Goal: Navigation & Orientation: Find specific page/section

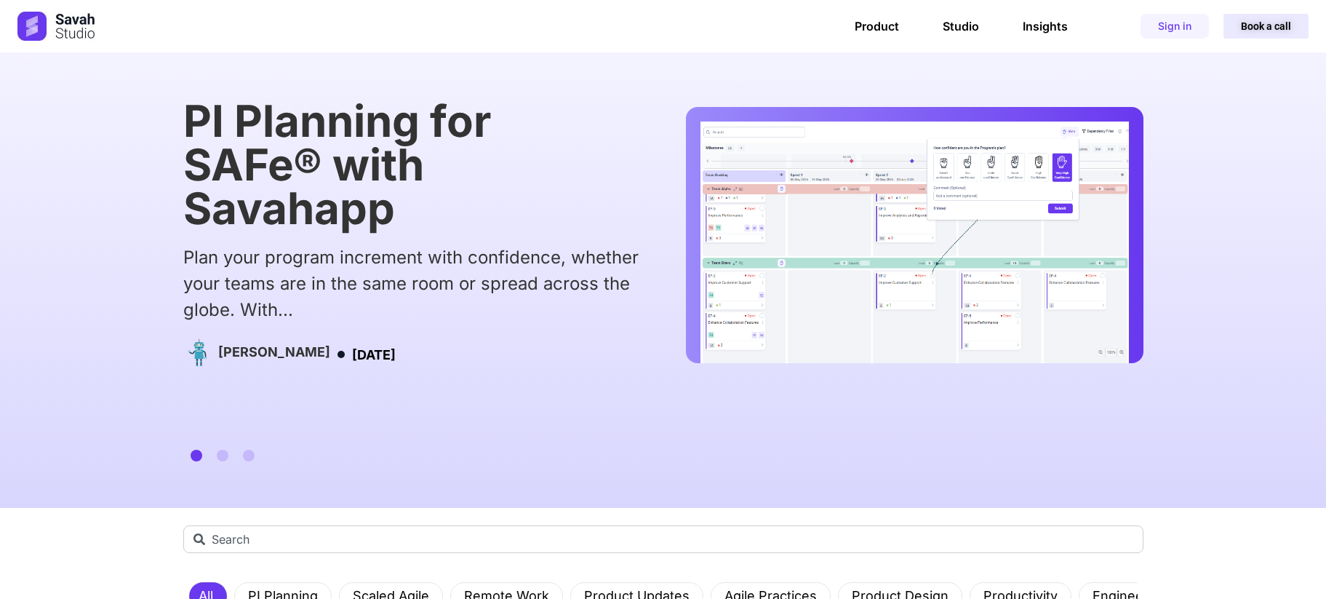
click at [1282, 28] on span "Book a call" at bounding box center [1266, 26] width 50 height 10
click at [1253, 30] on span "Book a call" at bounding box center [1266, 26] width 50 height 10
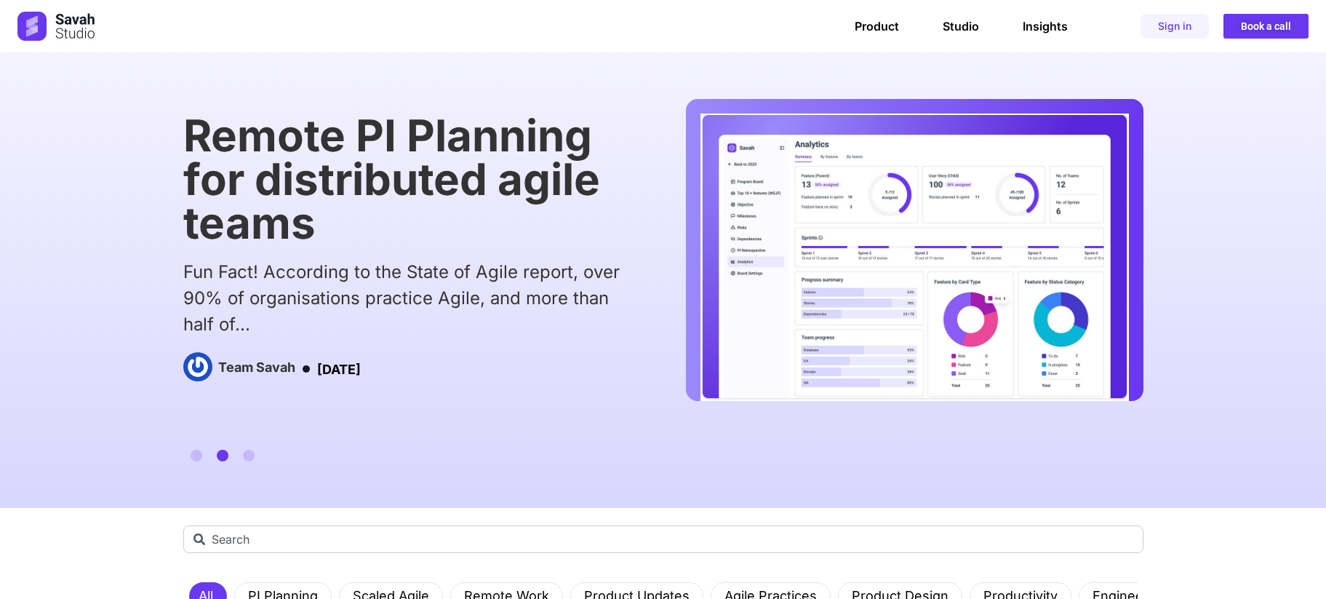
click at [30, 29] on img at bounding box center [56, 26] width 78 height 29
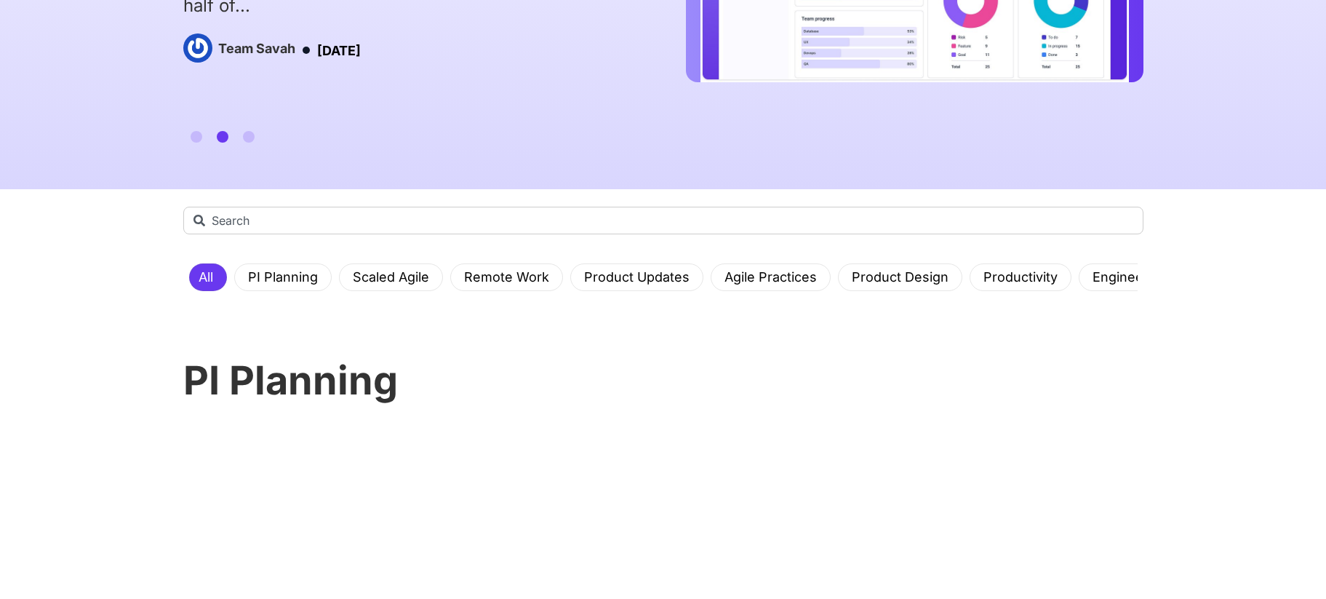
scroll to position [322, 0]
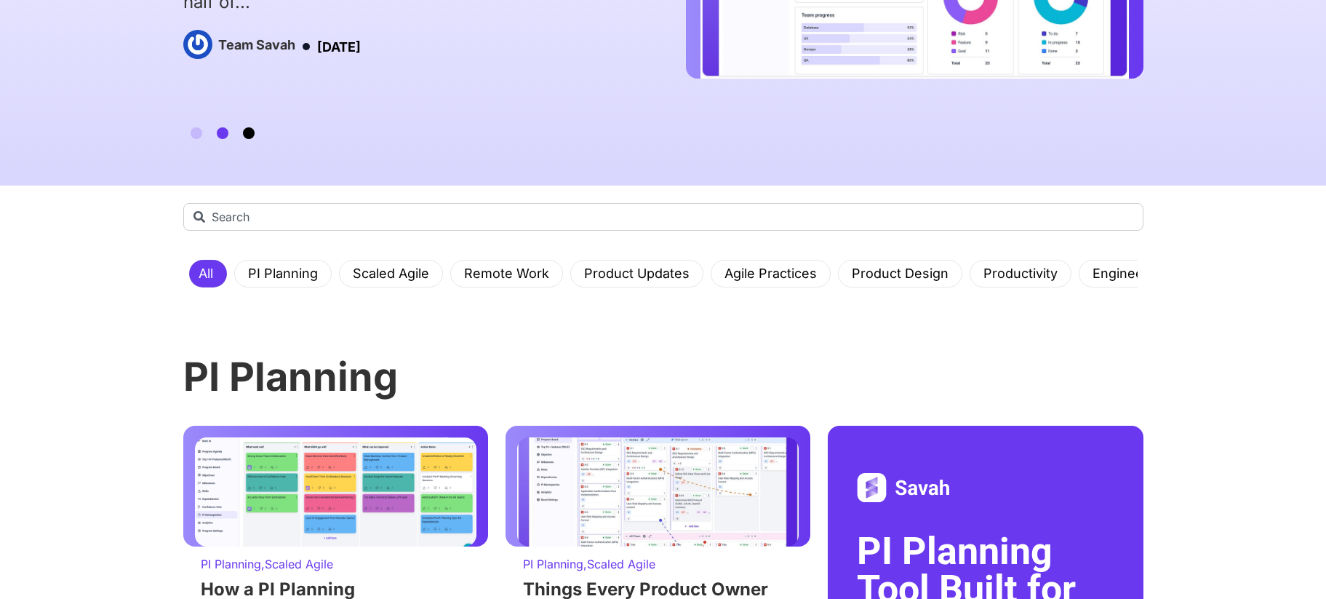
click at [245, 128] on span "Go to slide 3" at bounding box center [249, 133] width 12 height 12
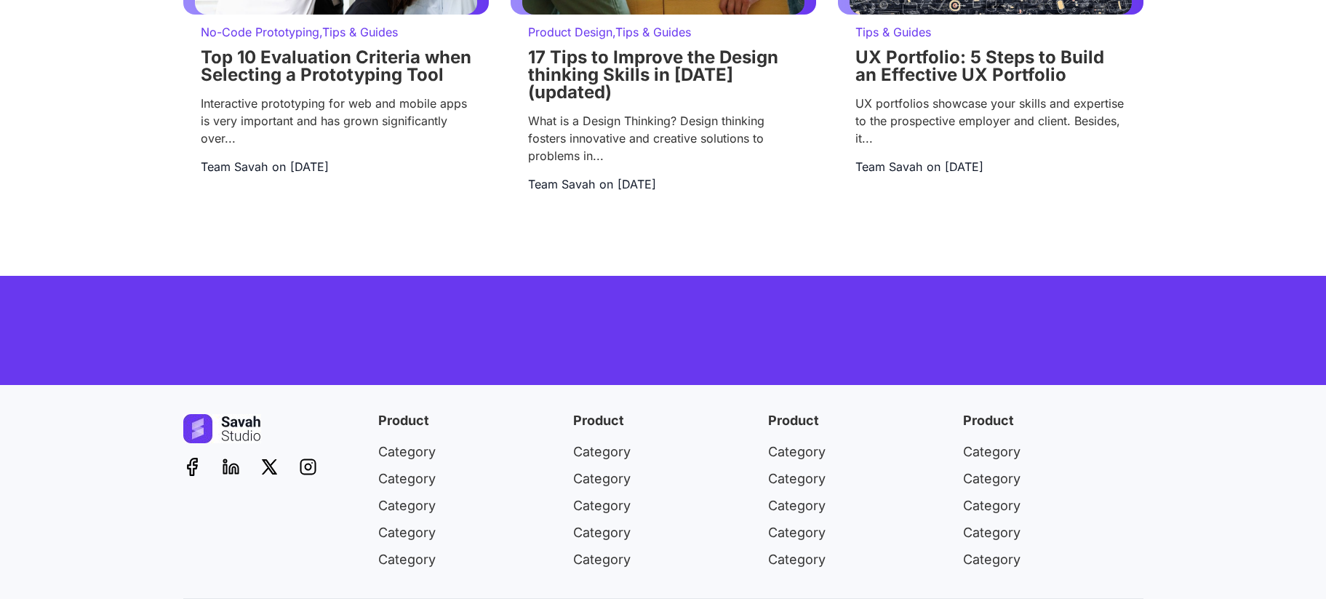
scroll to position [3879, 0]
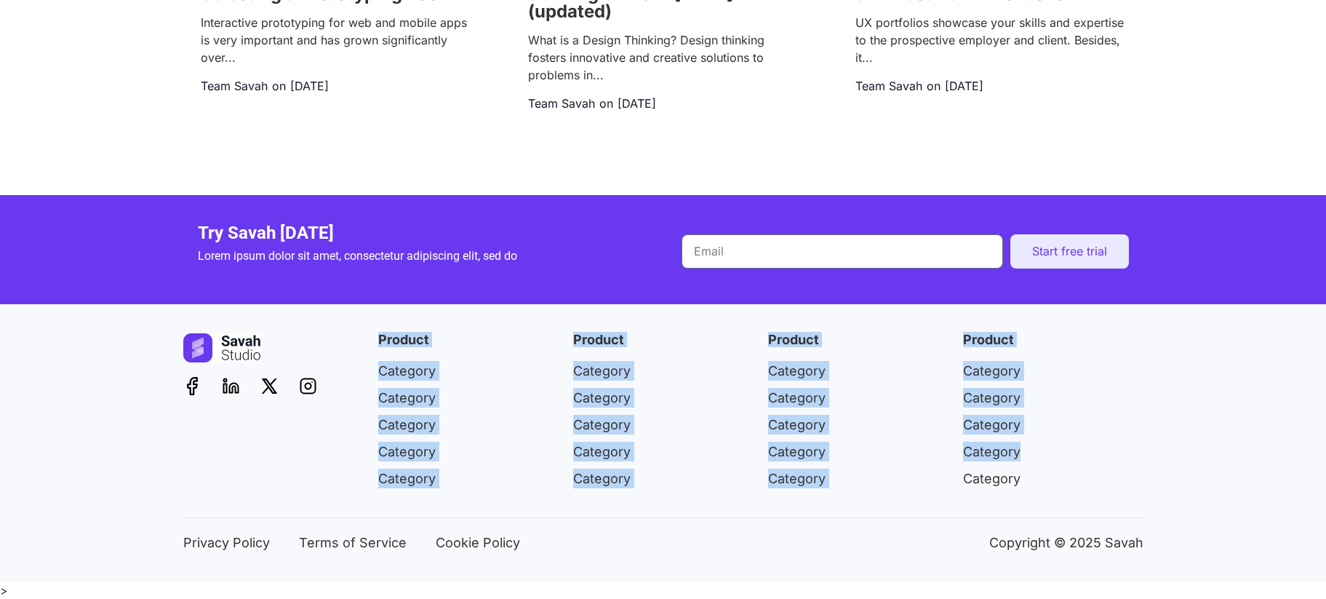
drag, startPoint x: 391, startPoint y: 342, endPoint x: 1064, endPoint y: 462, distance: 684.2
click at [1059, 462] on div "Product Category Category Category Category Category Product Category Category …" at bounding box center [663, 425] width 960 height 185
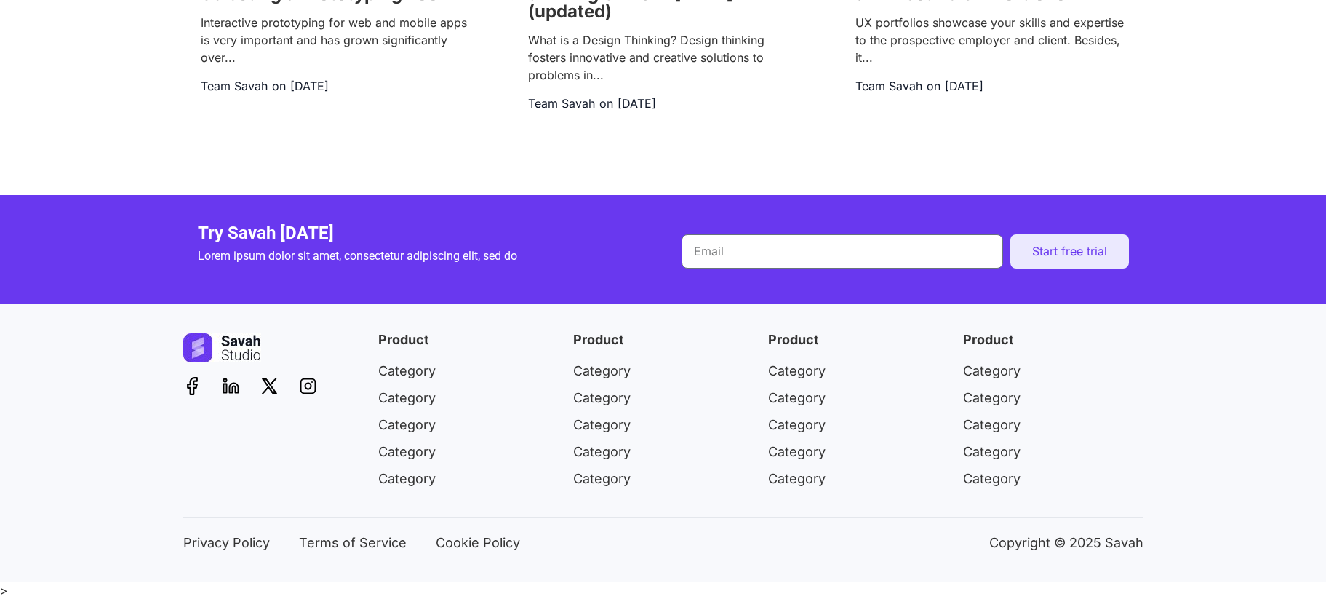
click at [1080, 485] on li "Category" at bounding box center [1053, 478] width 180 height 20
drag, startPoint x: 281, startPoint y: 351, endPoint x: 201, endPoint y: 341, distance: 80.7
click at [201, 341] on div at bounding box center [273, 347] width 180 height 29
click at [564, 435] on div "Product Category Category Category Category Category Product Category Category …" at bounding box center [663, 425] width 960 height 185
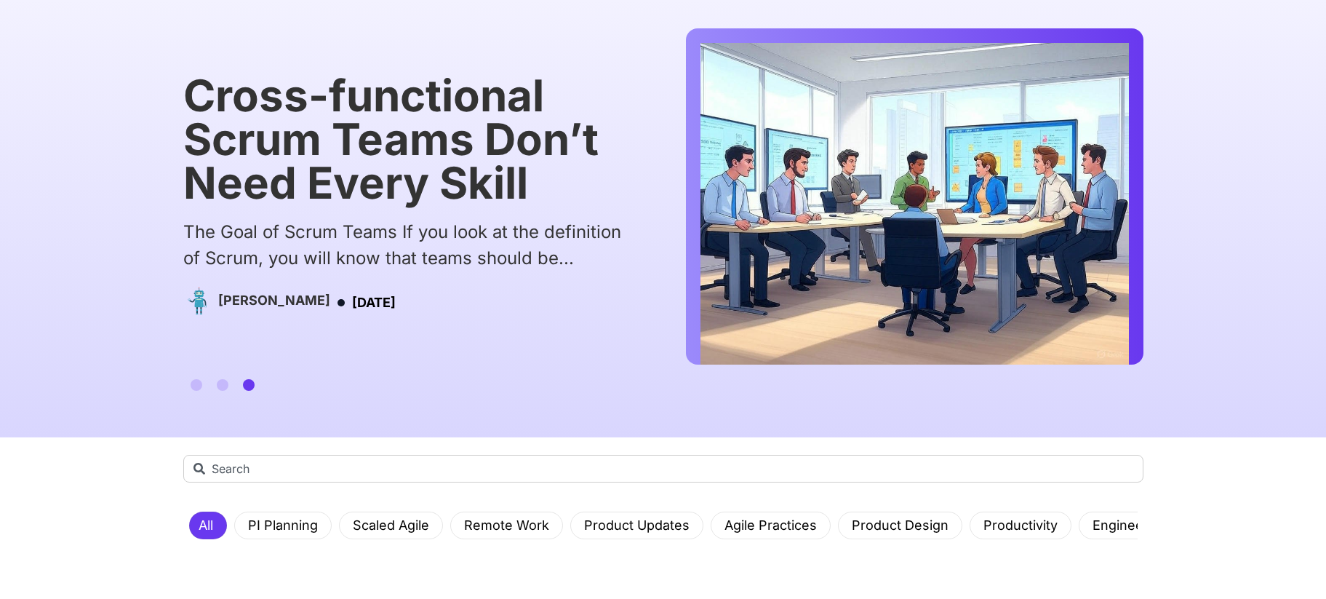
scroll to position [0, 0]
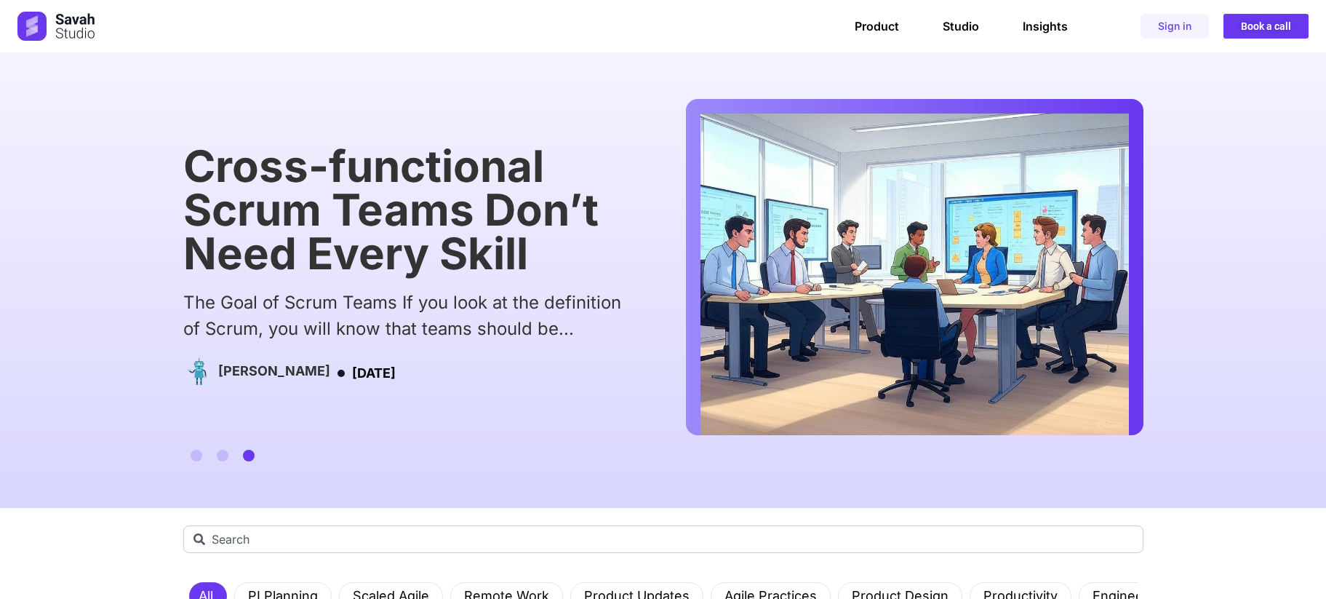
click at [855, 33] on div "Product Studio Insights Product Studio Insights Sign in Book a call" at bounding box center [829, 26] width 957 height 25
click at [882, 29] on link "Product" at bounding box center [877, 26] width 44 height 15
click at [957, 32] on link "Studio" at bounding box center [961, 26] width 36 height 15
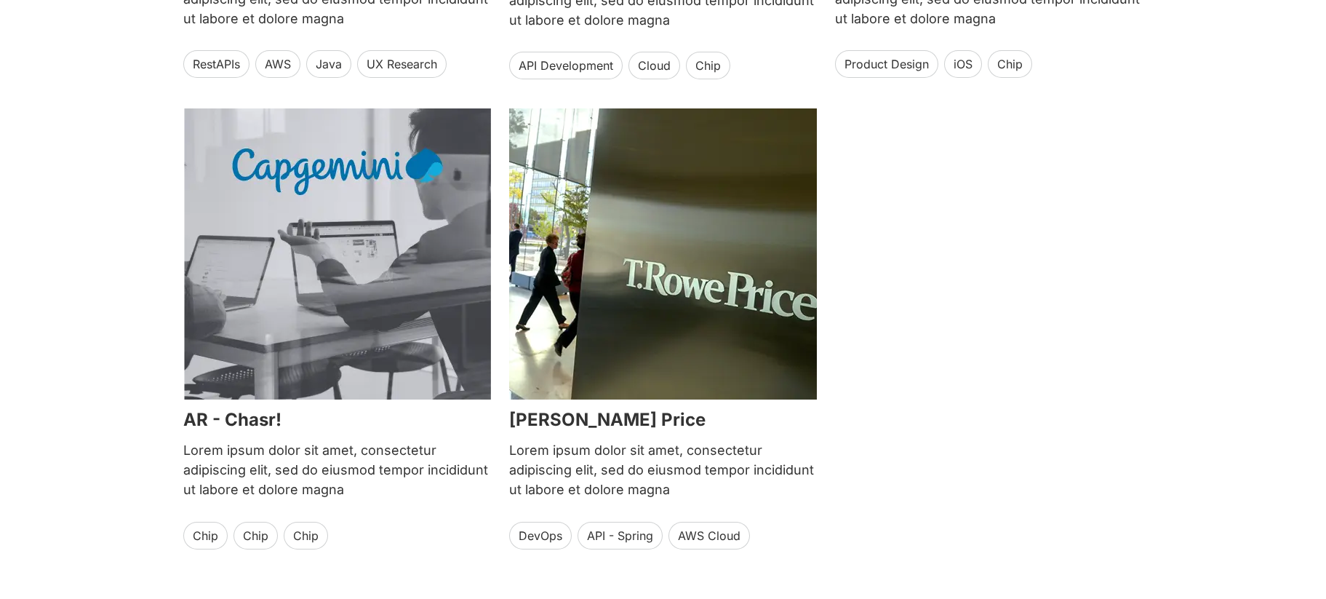
scroll to position [3330, 0]
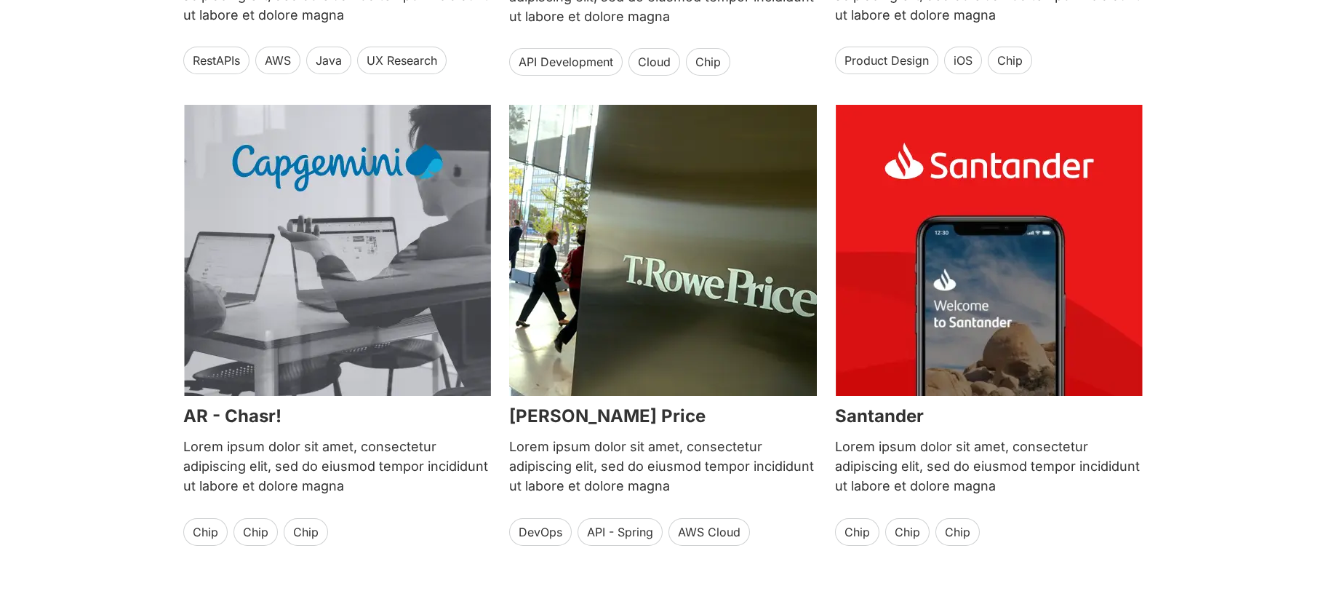
click at [1195, 271] on div "Our work Our work and biggest ideas bring people together Global Media Lorem ip…" at bounding box center [663, 35] width 1326 height 1198
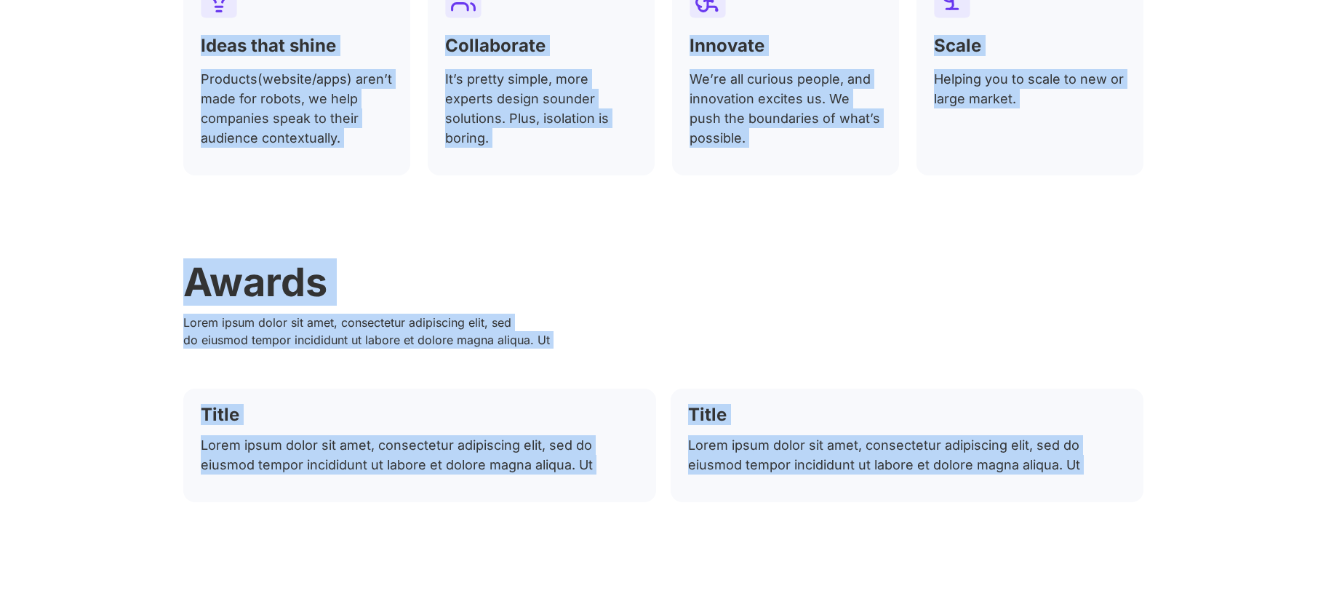
scroll to position [4218, 0]
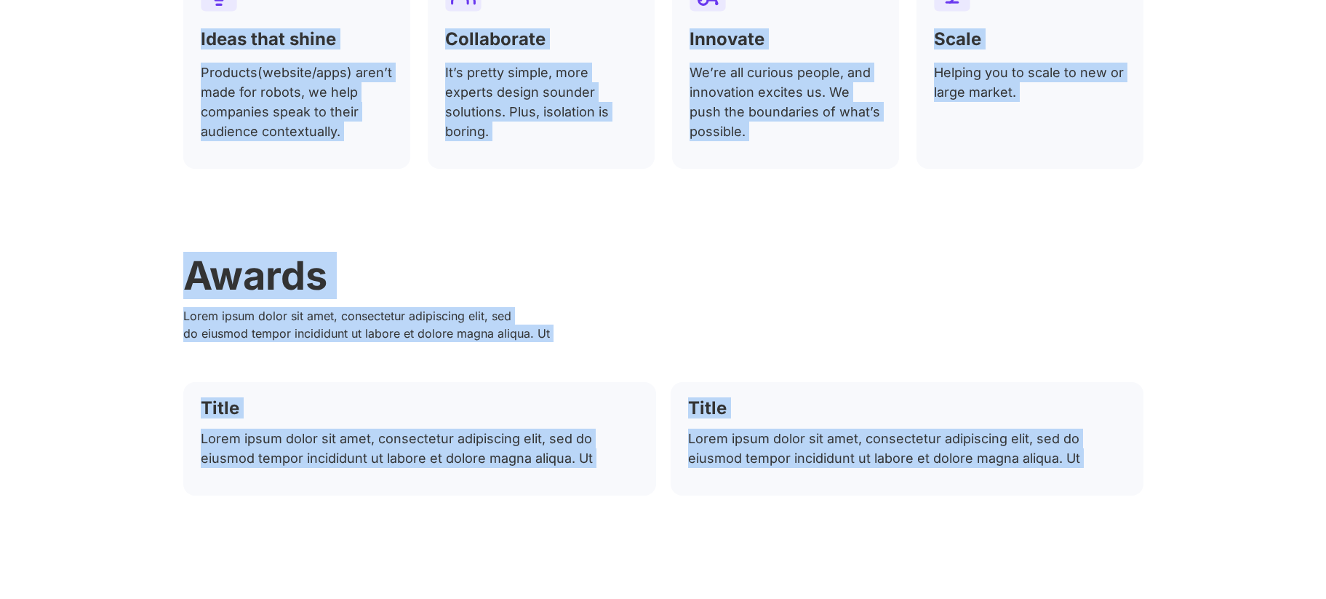
drag, startPoint x: 223, startPoint y: 72, endPoint x: 895, endPoint y: 508, distance: 801.0
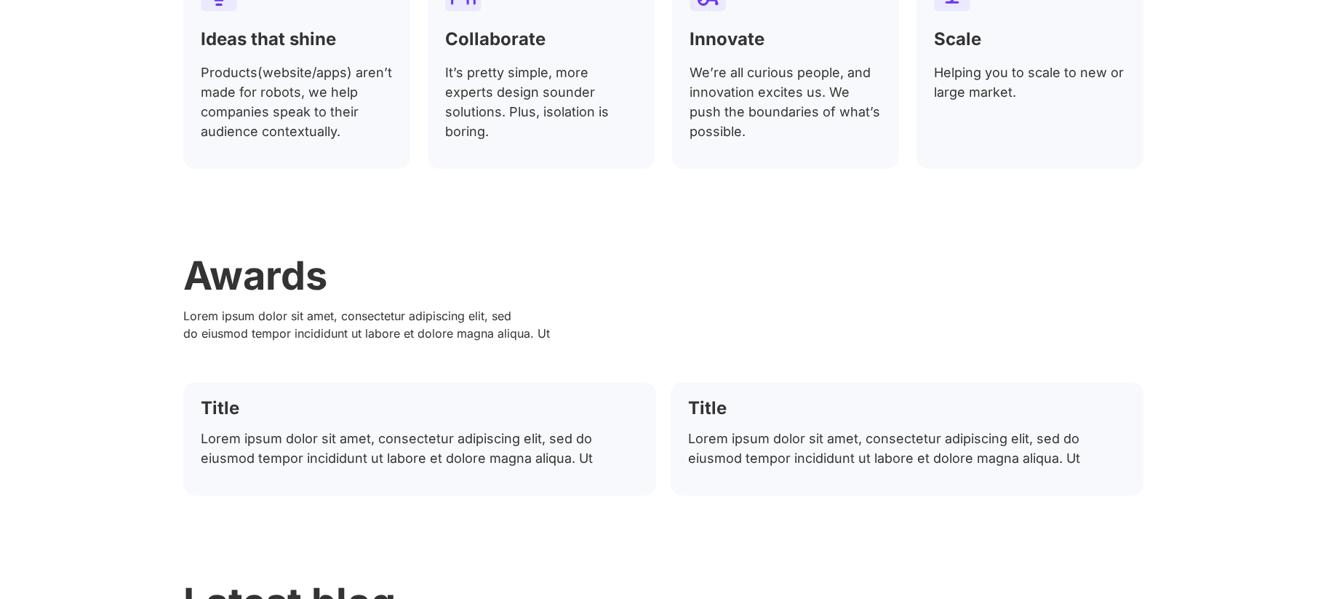
click at [1202, 295] on div "Awards Lorem ipsum dolor sit amet, consectetur adipiscing elit, sed do eiusmod …" at bounding box center [663, 375] width 1326 height 239
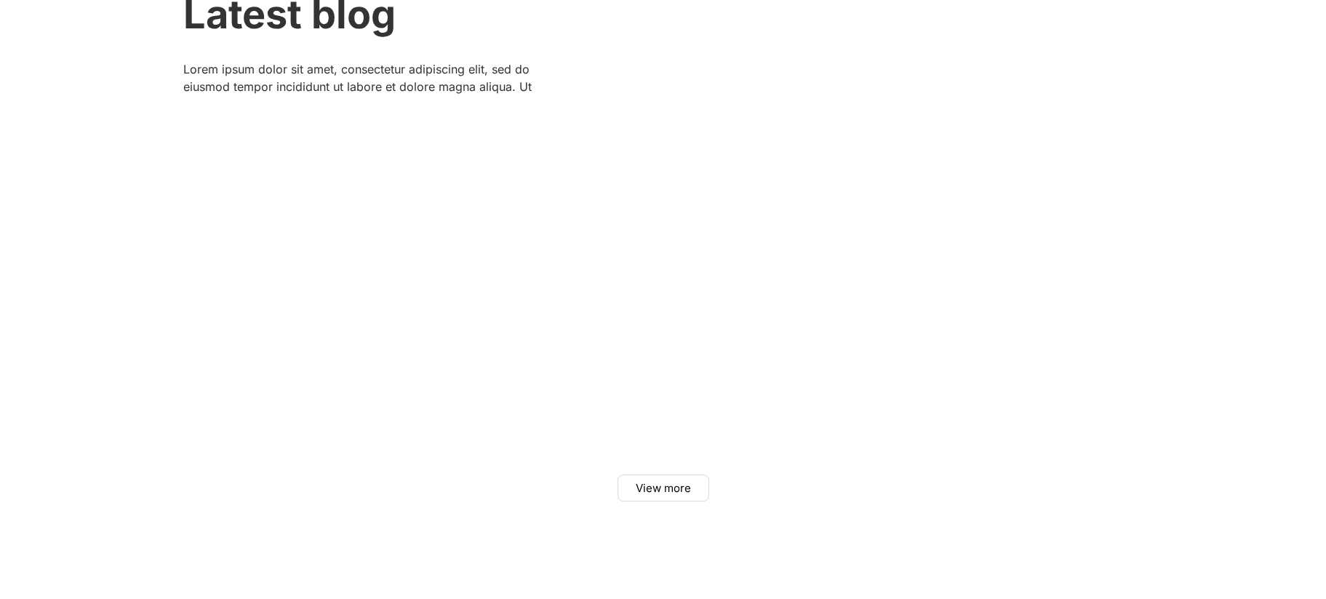
scroll to position [4807, 0]
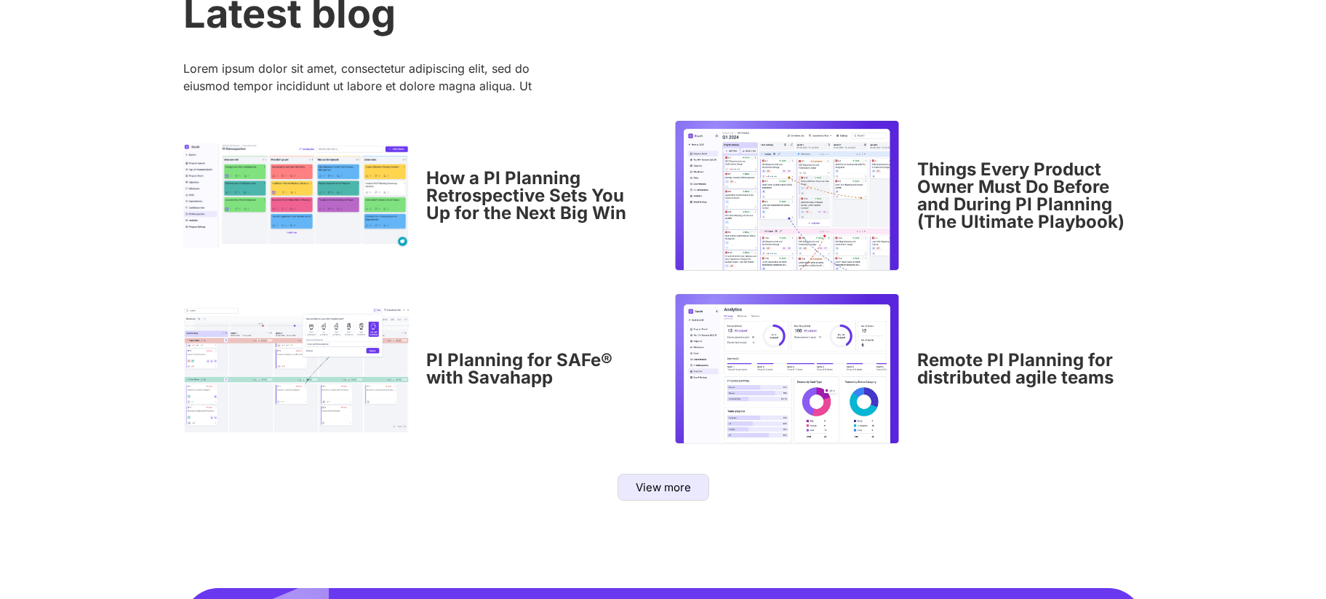
click at [632, 478] on link "View more" at bounding box center [664, 487] width 92 height 27
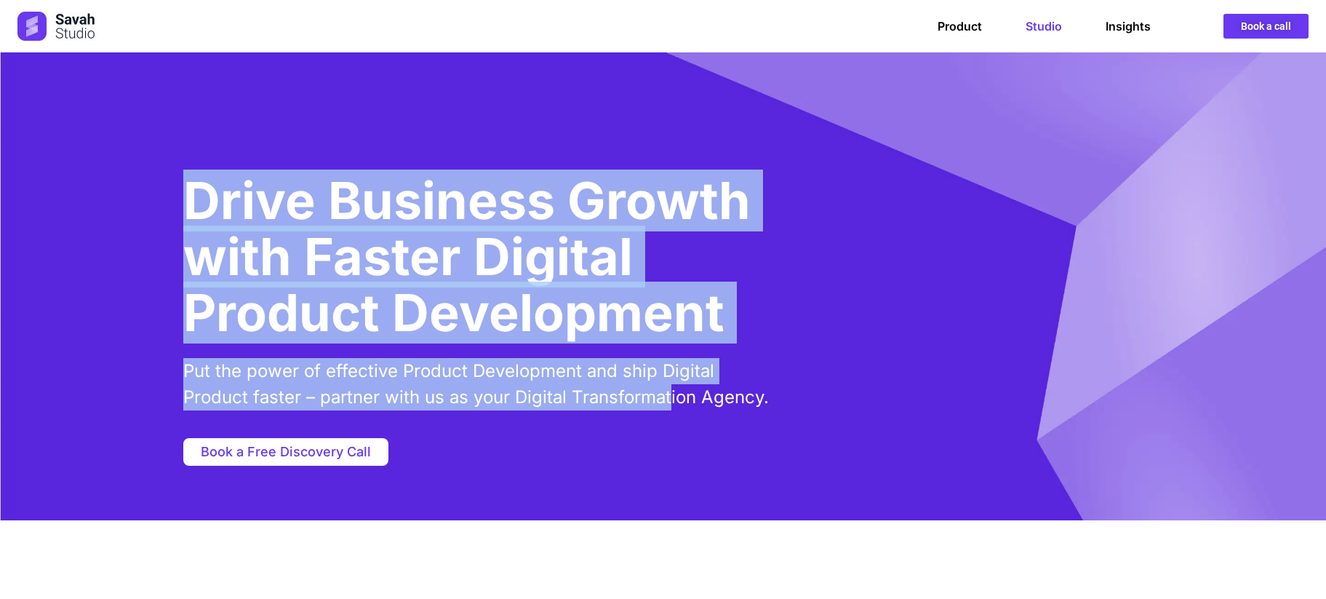
drag, startPoint x: 188, startPoint y: 199, endPoint x: 673, endPoint y: 391, distance: 521.8
click at [671, 391] on div "Drive Business Growth with Faster Digital Product Development Put the power of …" at bounding box center [663, 286] width 960 height 468
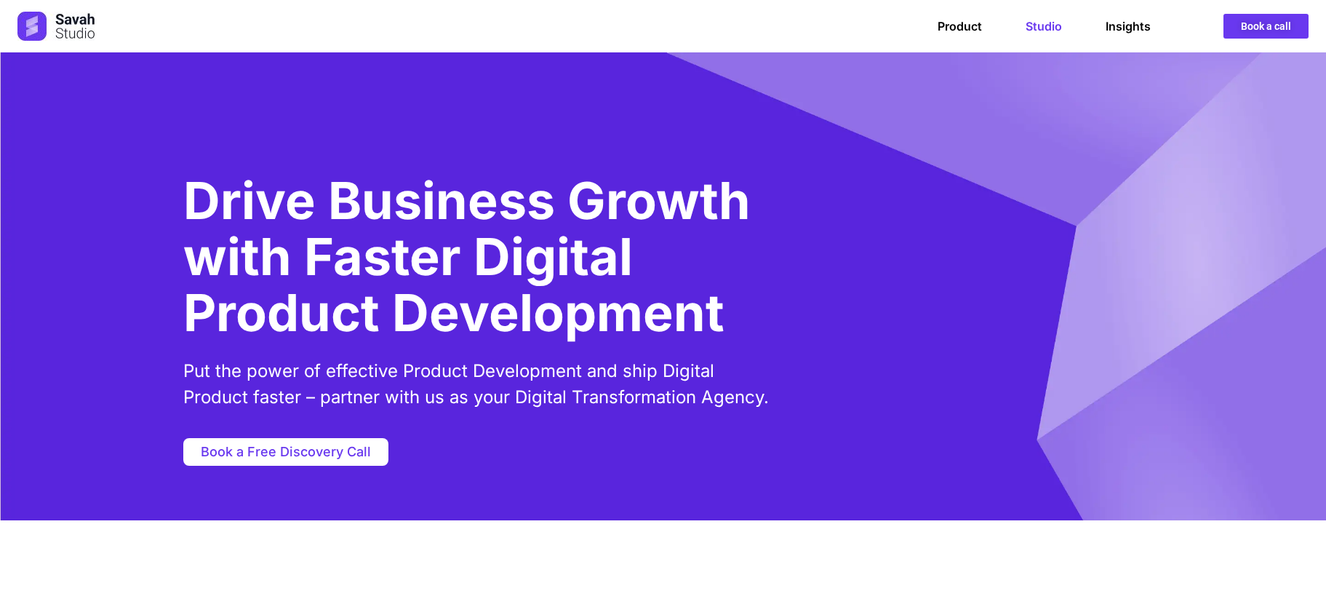
click at [716, 396] on p "Put the power of effective Product Development and ship Digital Product faster …" at bounding box center [476, 384] width 586 height 52
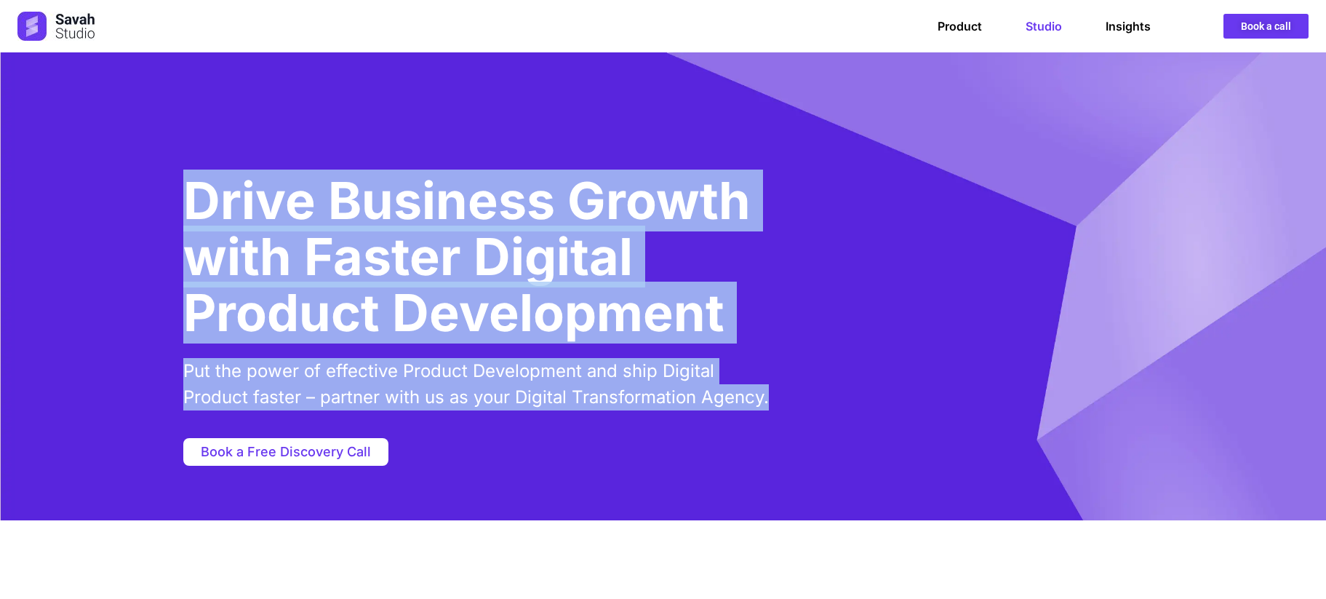
drag, startPoint x: 765, startPoint y: 404, endPoint x: 198, endPoint y: 209, distance: 599.7
click at [198, 209] on div "Drive Business Growth with Faster Digital Product Development Put the power of …" at bounding box center [663, 286] width 960 height 468
click at [194, 204] on h1 "Drive Business Growth with Faster Digital Product Development" at bounding box center [509, 256] width 653 height 168
drag, startPoint x: 245, startPoint y: 205, endPoint x: 783, endPoint y: 406, distance: 574.5
click at [783, 406] on div "Drive Business Growth with Faster Digital Product Development Put the power of …" at bounding box center [663, 286] width 960 height 468
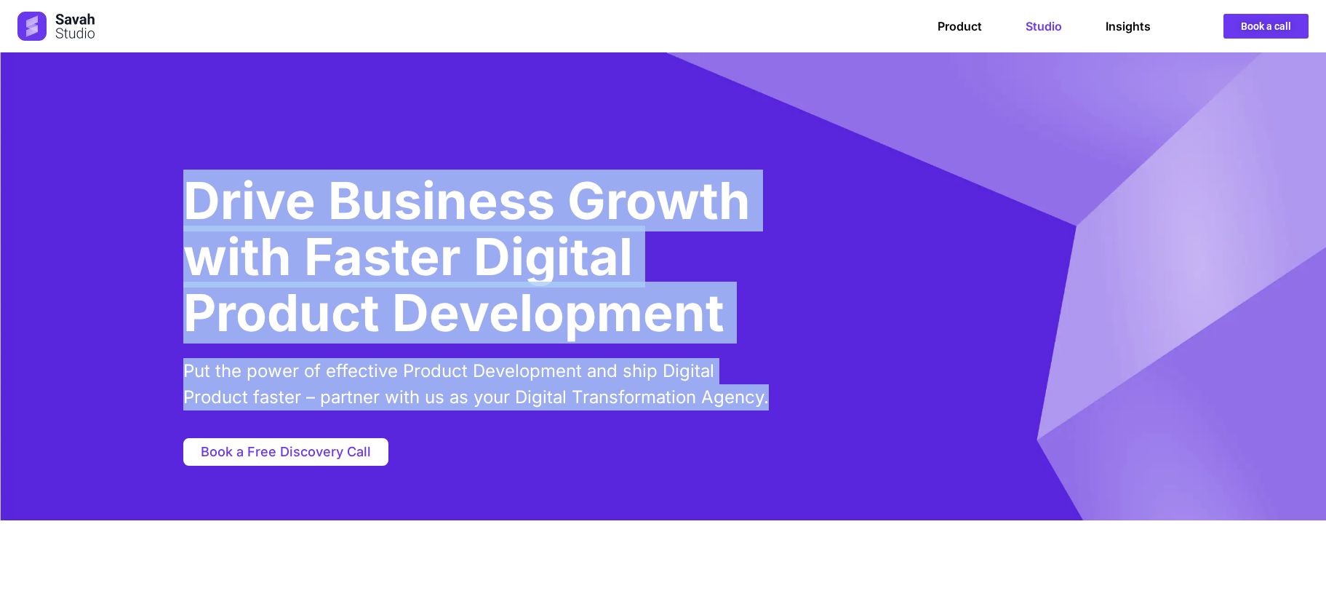
click at [783, 402] on div "Drive Business Growth with Faster Digital Product Development Put the power of …" at bounding box center [663, 286] width 960 height 468
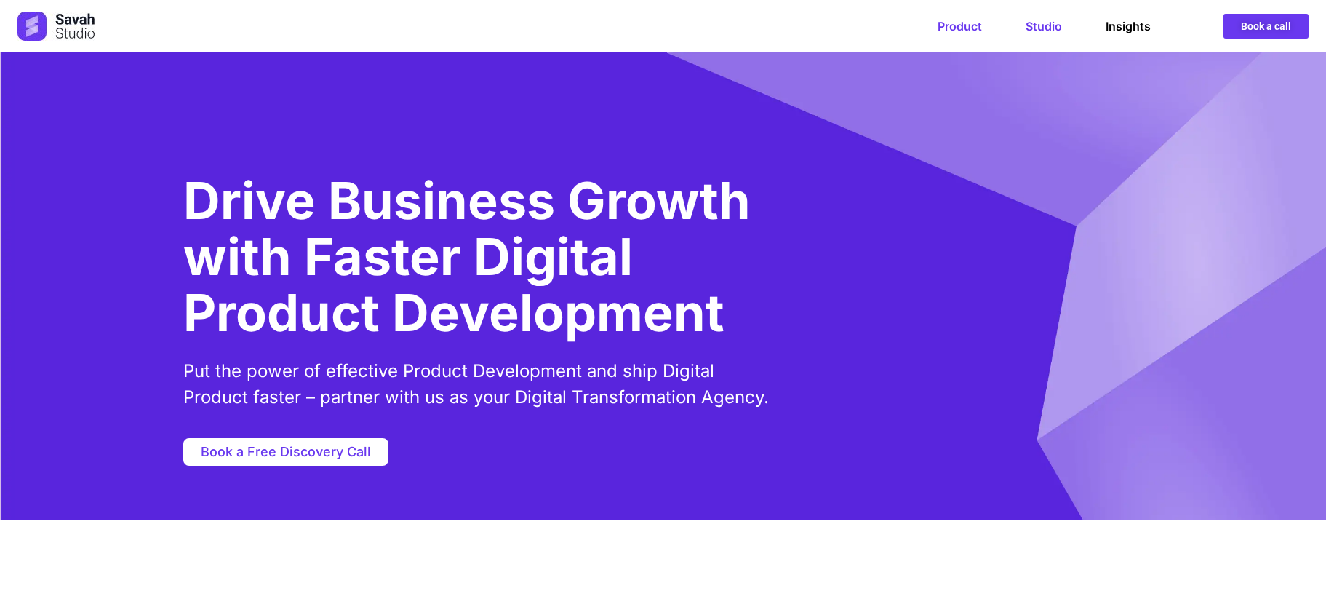
click at [965, 33] on link "Product" at bounding box center [960, 26] width 44 height 15
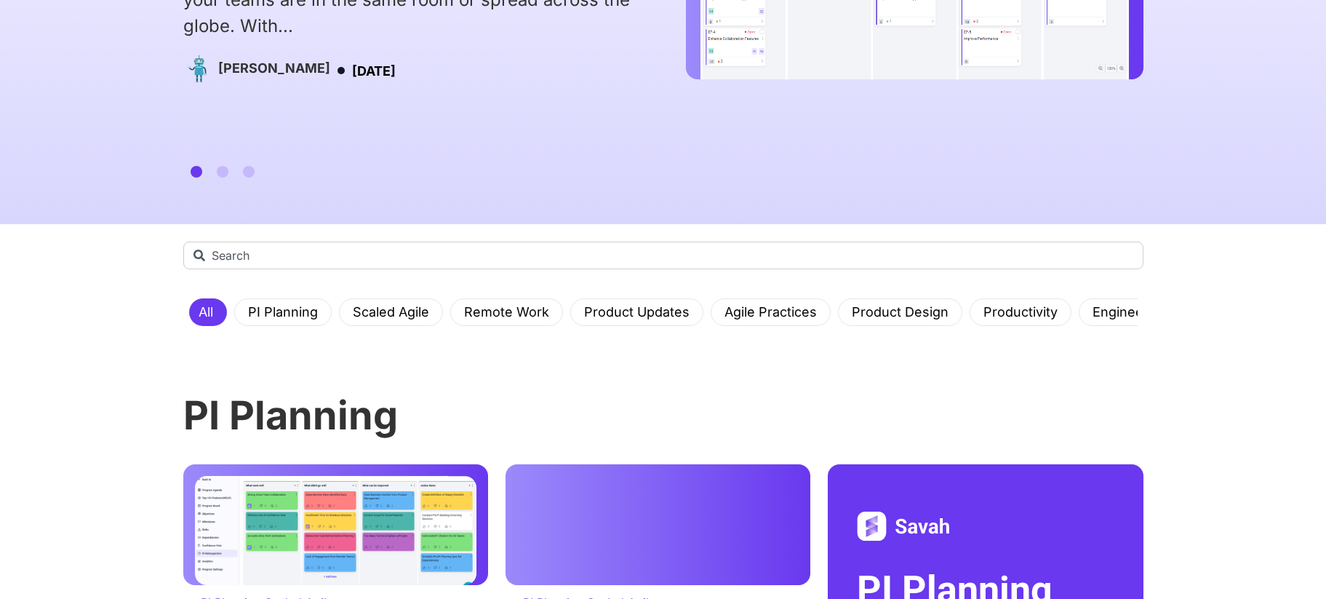
scroll to position [287, 0]
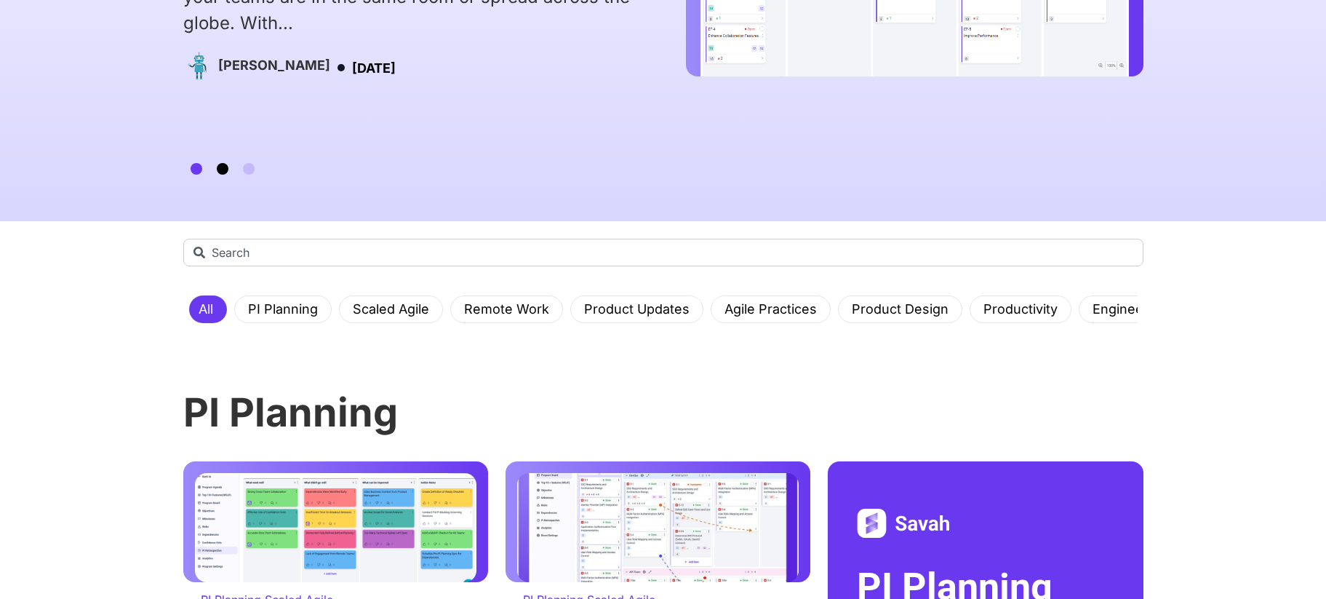
click at [220, 172] on span "Go to slide 2" at bounding box center [223, 169] width 12 height 12
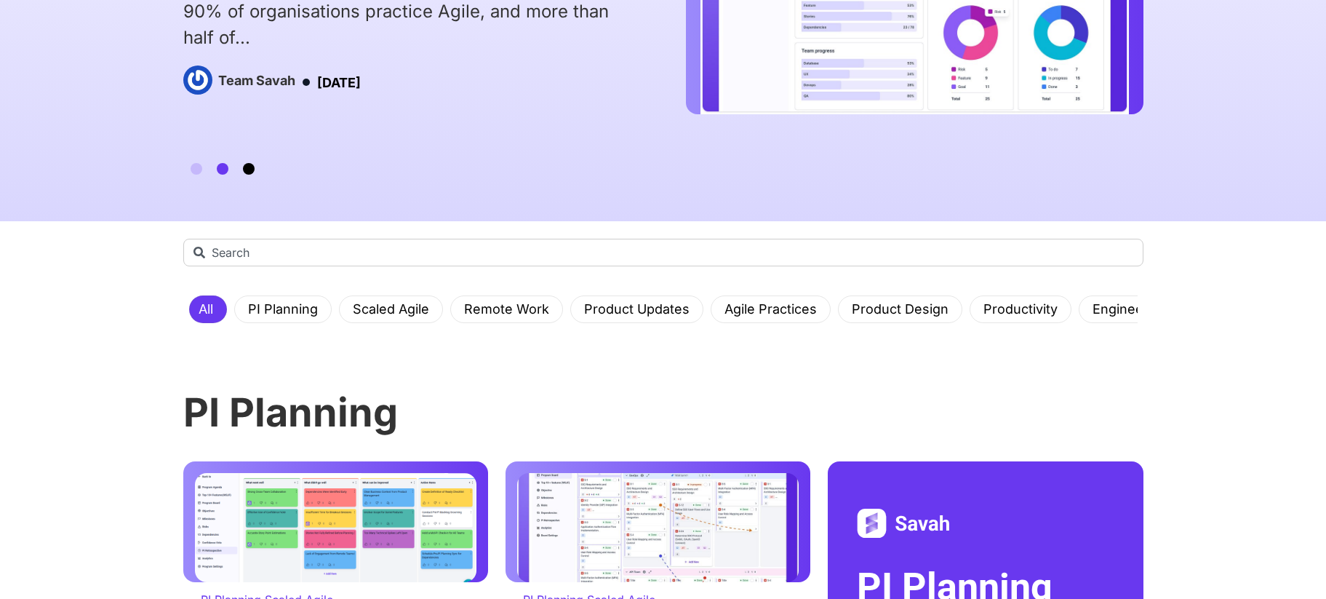
click at [247, 173] on span "Go to slide 3" at bounding box center [249, 169] width 12 height 12
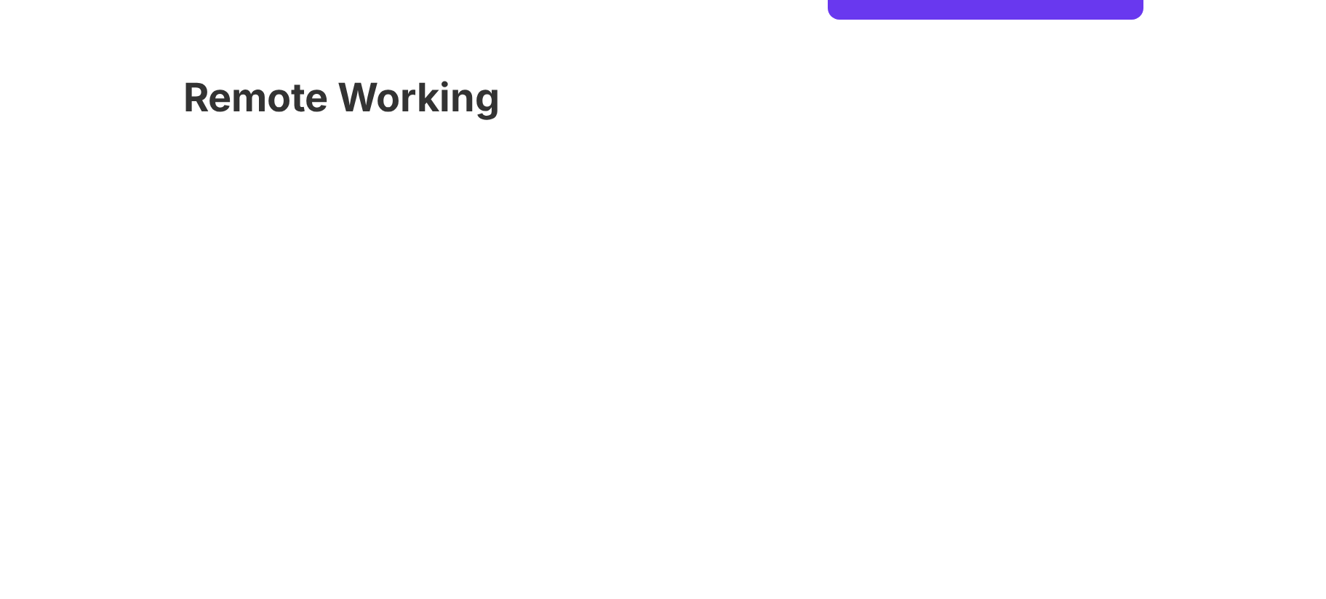
scroll to position [1080, 0]
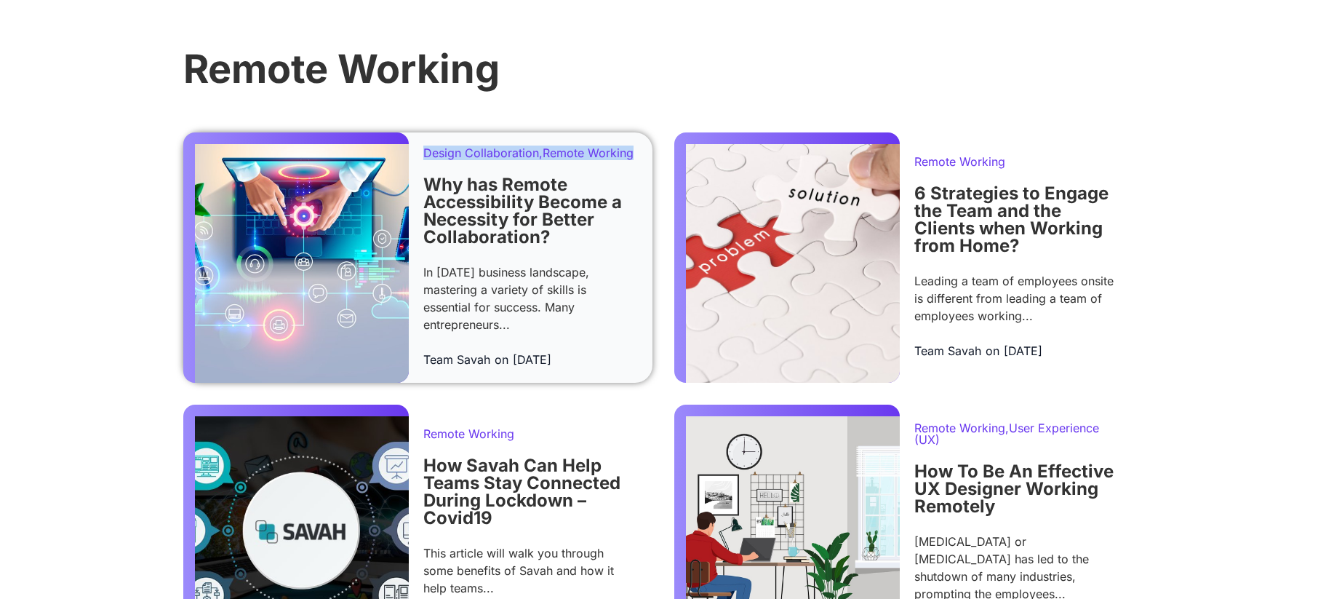
drag, startPoint x: 618, startPoint y: 162, endPoint x: 424, endPoint y: 153, distance: 193.7
click at [424, 153] on p "Design Collaboration , Remote Working" at bounding box center [528, 153] width 210 height 12
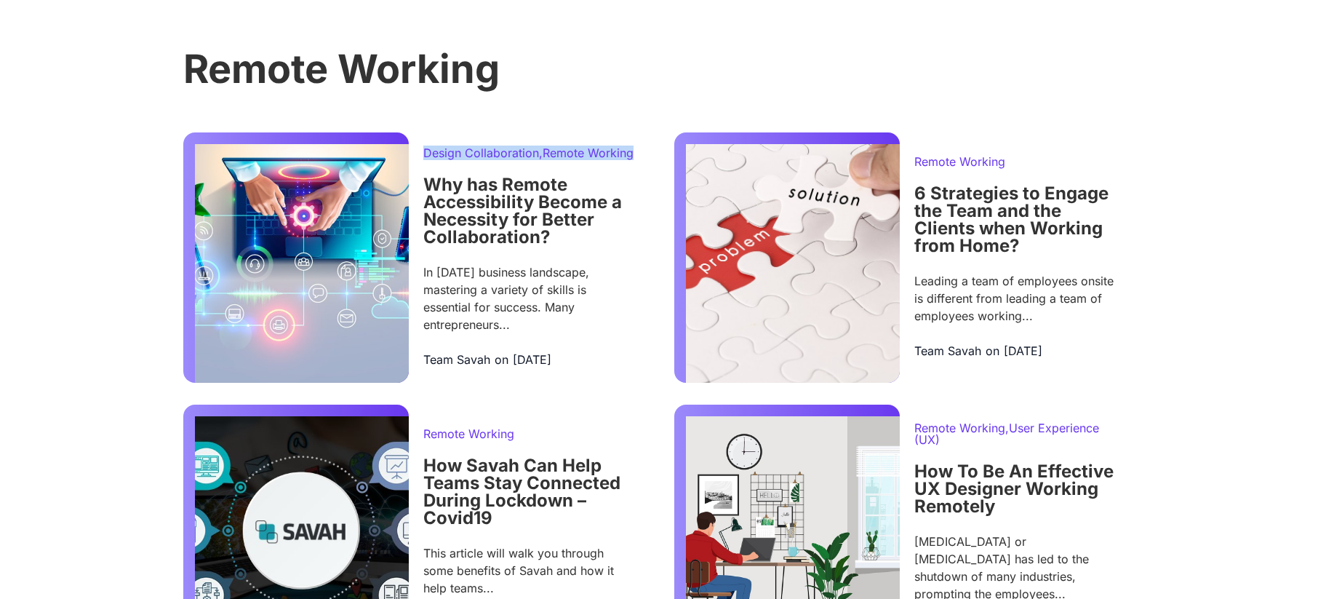
scroll to position [0, 0]
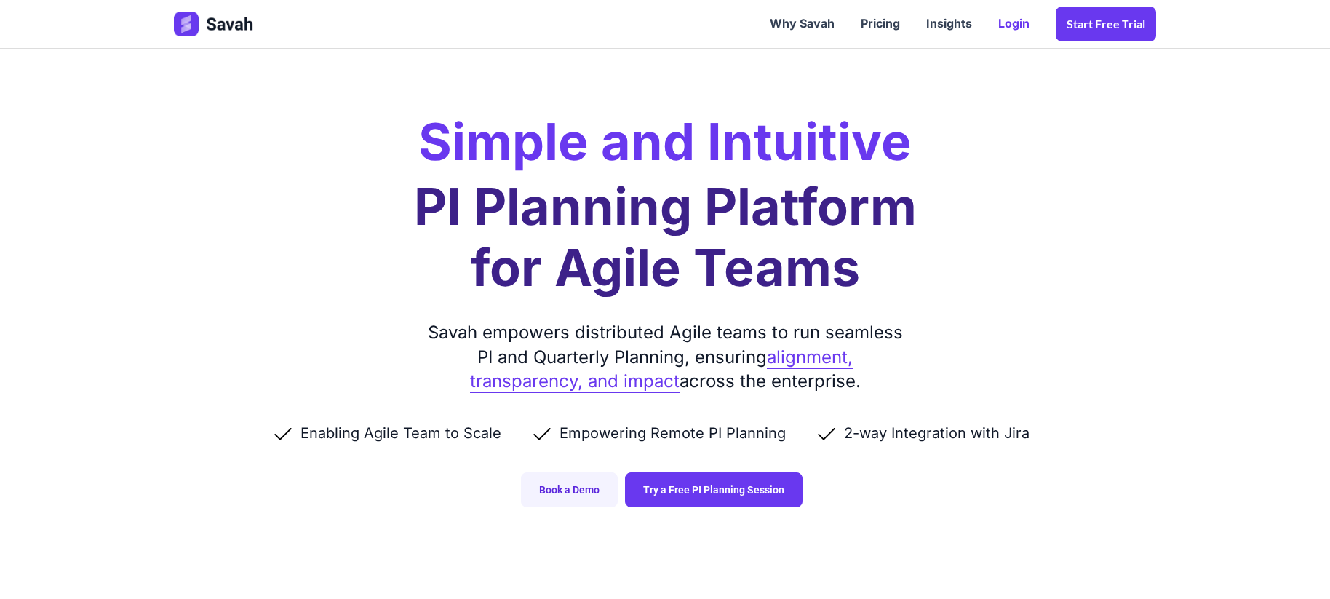
click at [1009, 26] on link "Login" at bounding box center [1013, 23] width 57 height 45
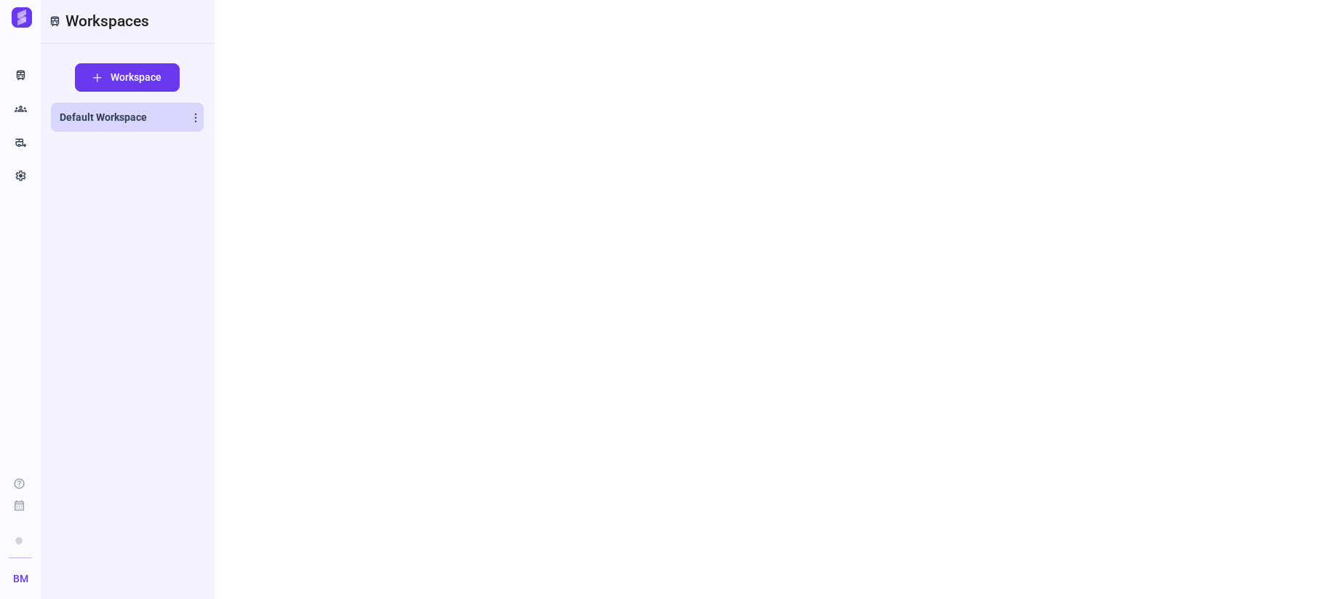
click at [121, 117] on span "Default Workspace" at bounding box center [103, 117] width 87 height 15
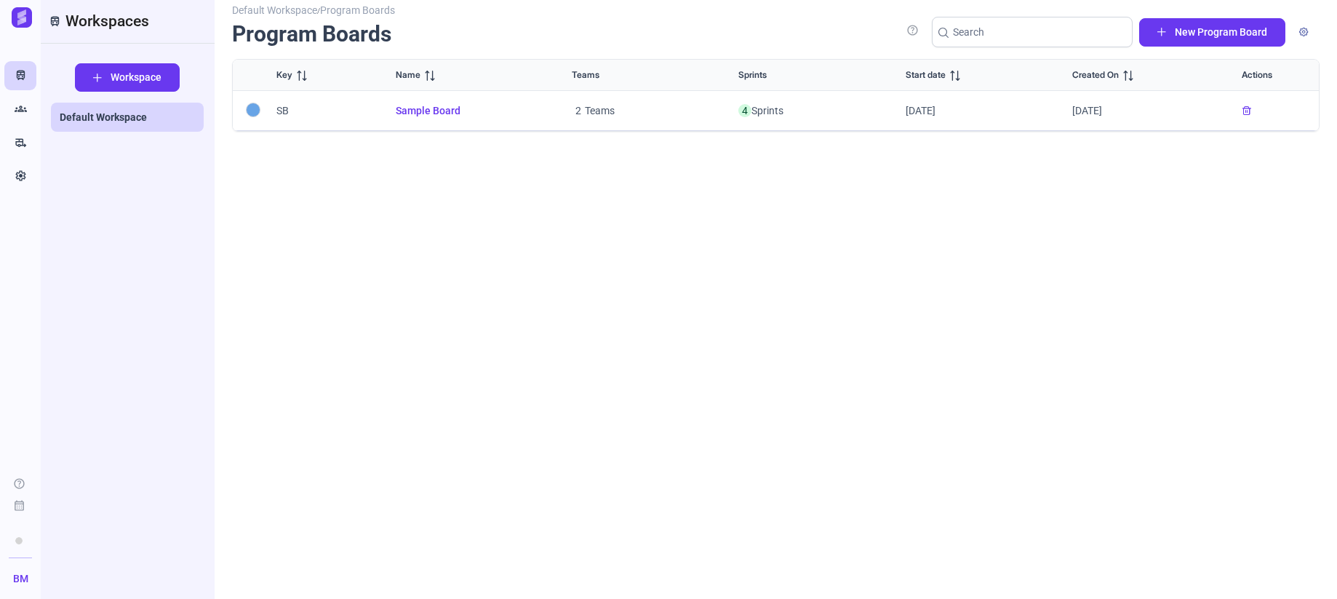
click at [442, 113] on span "Sample Board" at bounding box center [466, 110] width 141 height 15
click at [706, 335] on div "Default Workspace / Program Boards Program Boards help New Program Board Key Na…" at bounding box center [775, 295] width 1087 height 572
click at [456, 229] on div "Default Workspace / Program Boards Program Boards help New Program Board Key Na…" at bounding box center [775, 295] width 1087 height 572
